Goal: Transaction & Acquisition: Purchase product/service

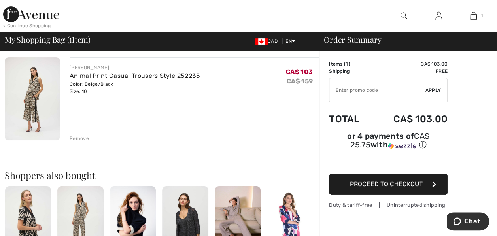
scroll to position [60, 0]
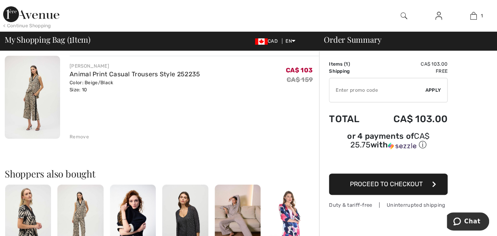
click at [400, 180] on span "Proceed to Checkout" at bounding box center [386, 184] width 73 height 8
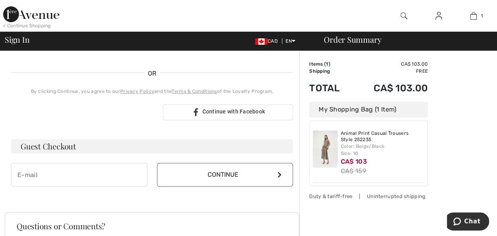
scroll to position [160, 0]
click at [34, 176] on input "email" at bounding box center [79, 175] width 136 height 24
type input "[PERSON_NAME][EMAIL_ADDRESS][DOMAIN_NAME]"
click at [231, 182] on button "Continue" at bounding box center [225, 175] width 136 height 24
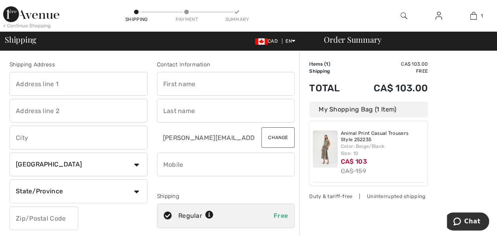
click at [30, 86] on input "text" at bounding box center [78, 84] width 138 height 24
type input "[STREET_ADDRESS][PERSON_NAME]"
type input "Mississauga"
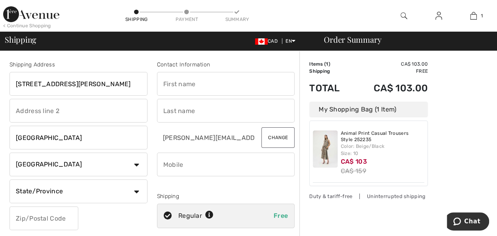
select select "ON"
type input "L5K2J3"
type input "Julia"
type input "Betts"
type input "6478867843"
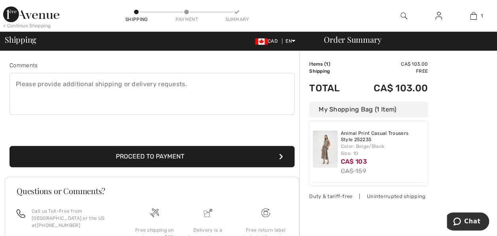
scroll to position [208, 0]
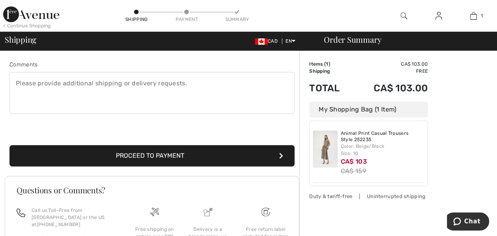
click at [251, 157] on button "Proceed to Payment" at bounding box center [151, 155] width 285 height 21
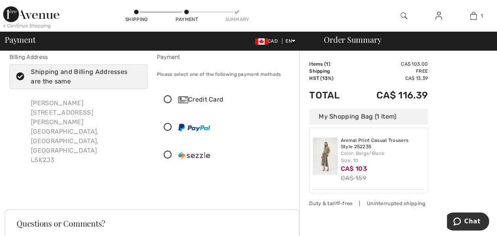
scroll to position [13, 0]
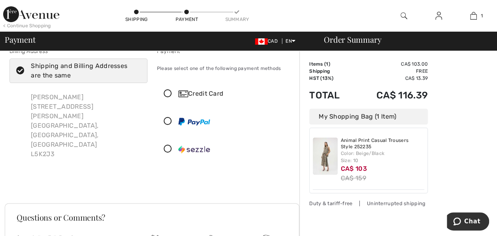
click at [172, 97] on icon at bounding box center [167, 94] width 21 height 8
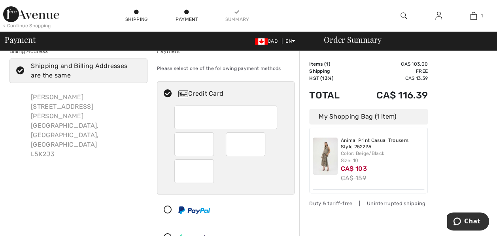
click at [260, 145] on div at bounding box center [246, 144] width 40 height 24
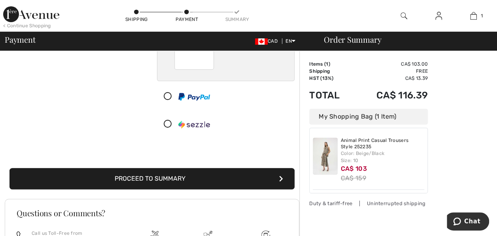
scroll to position [130, 0]
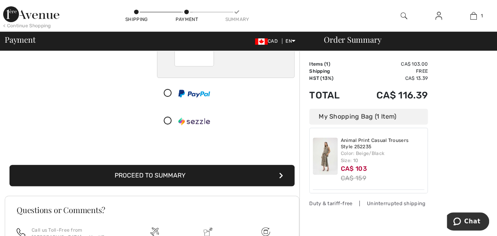
click at [209, 177] on button "Proceed to Summary" at bounding box center [151, 175] width 285 height 21
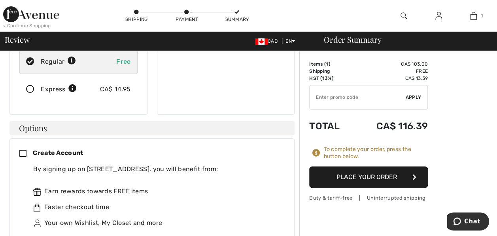
scroll to position [156, 0]
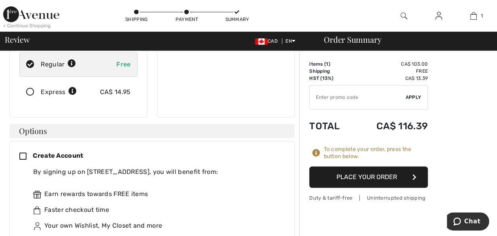
click at [379, 177] on button "Place Your Order" at bounding box center [368, 176] width 119 height 21
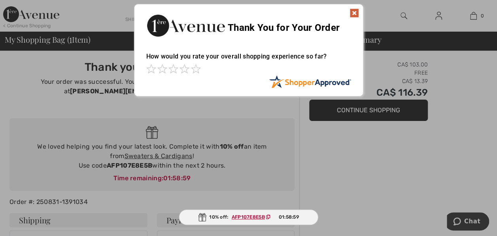
click at [358, 17] on img at bounding box center [353, 12] width 9 height 9
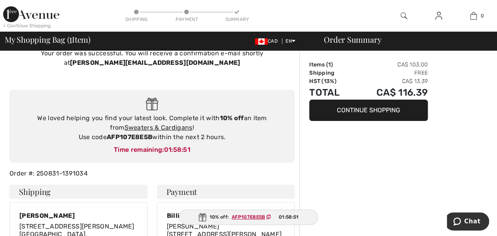
scroll to position [27, 0]
